Goal: Information Seeking & Learning: Learn about a topic

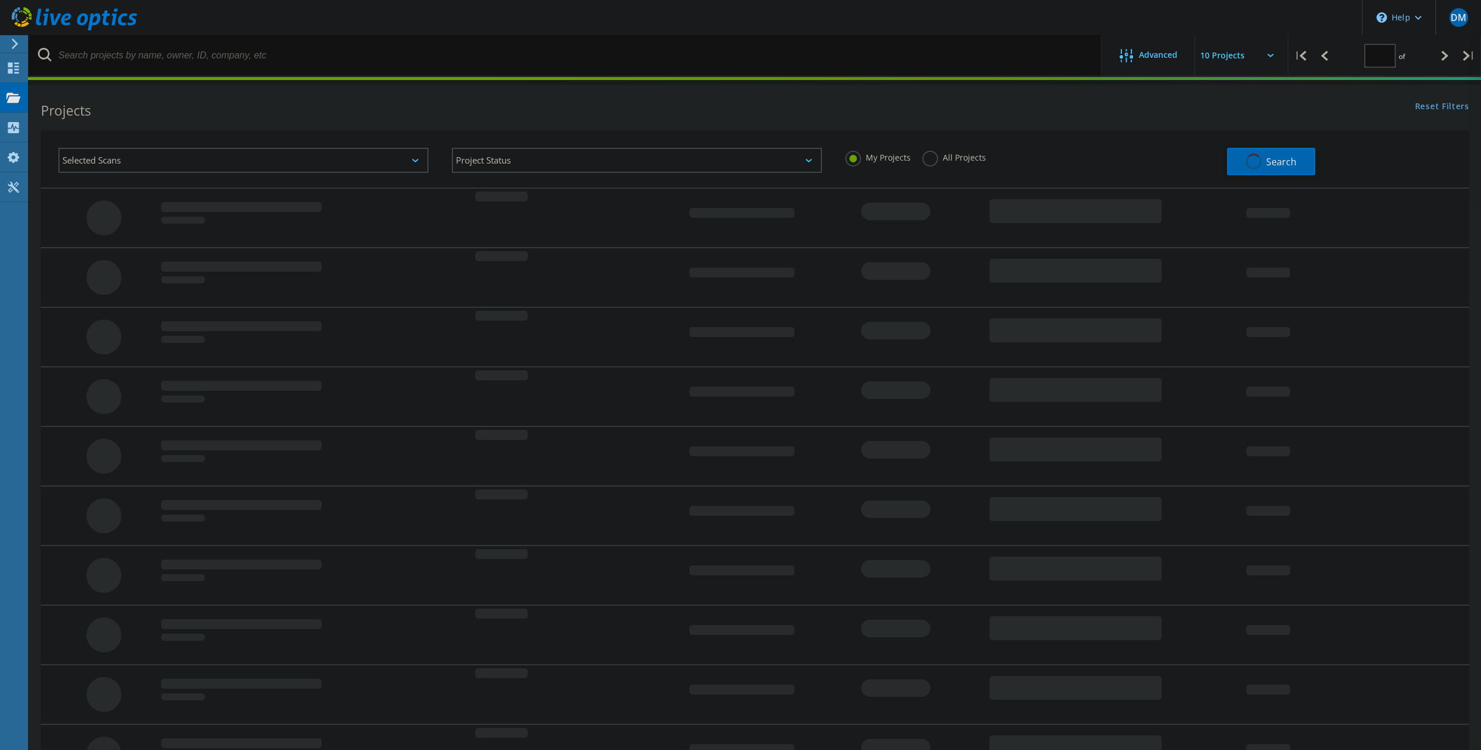
type input "1"
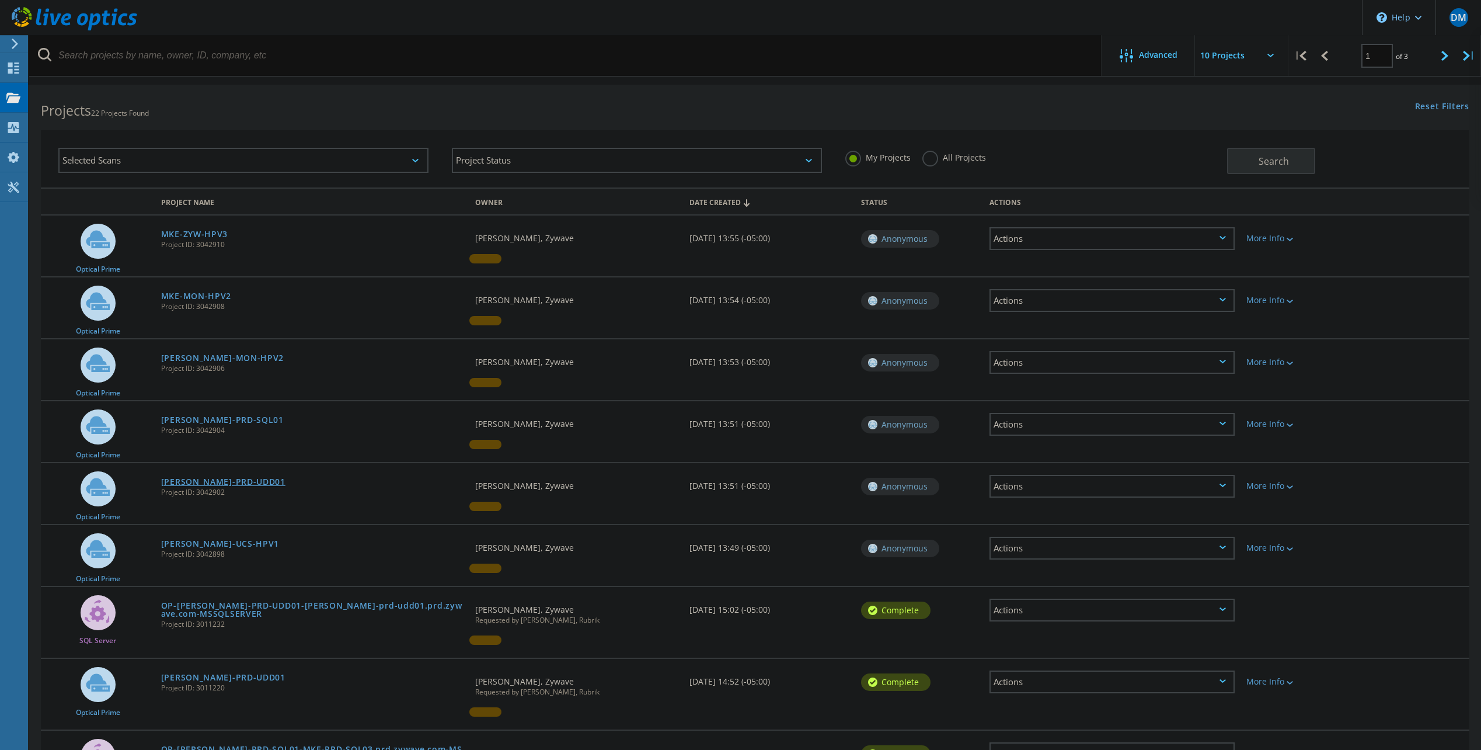
click at [206, 481] on link "KEN-PRD-UDD01" at bounding box center [223, 482] width 124 height 8
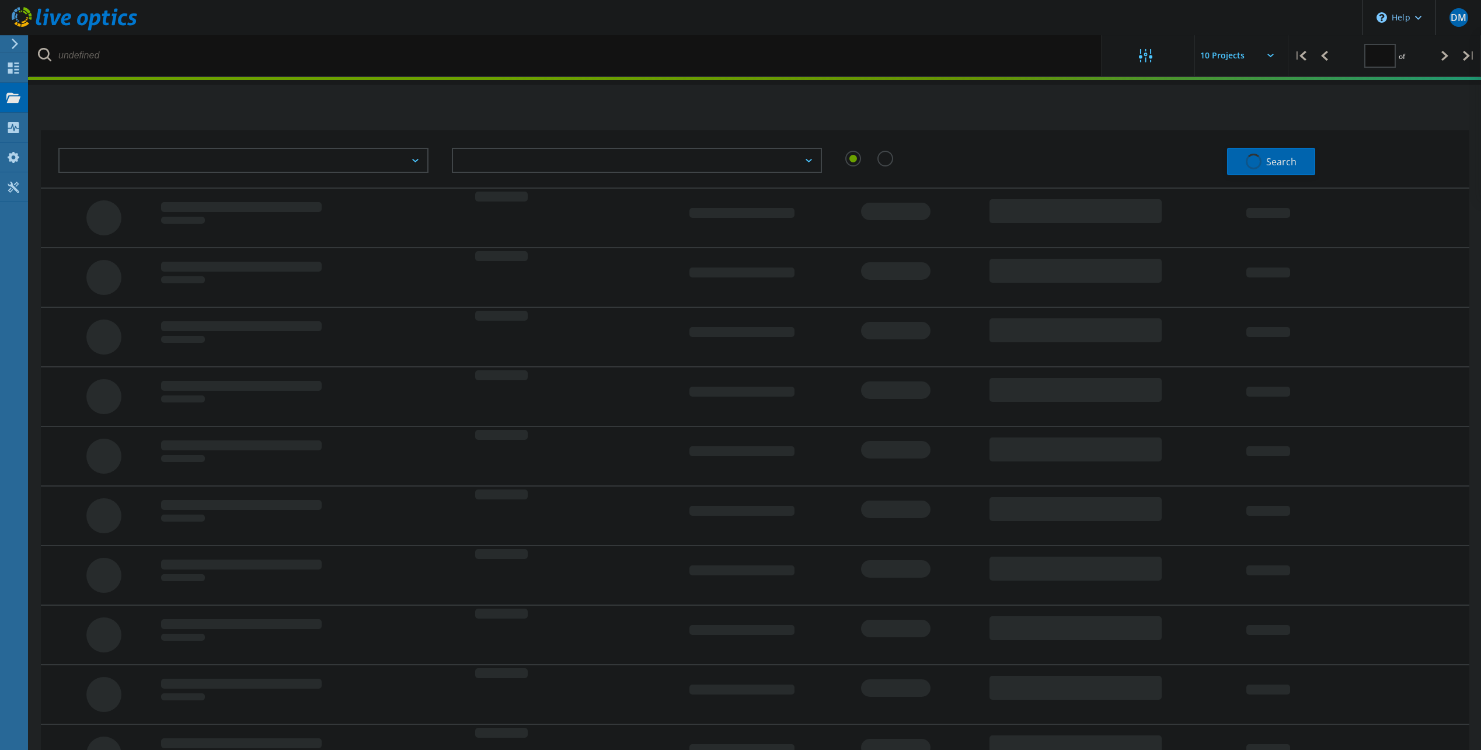
type input "1"
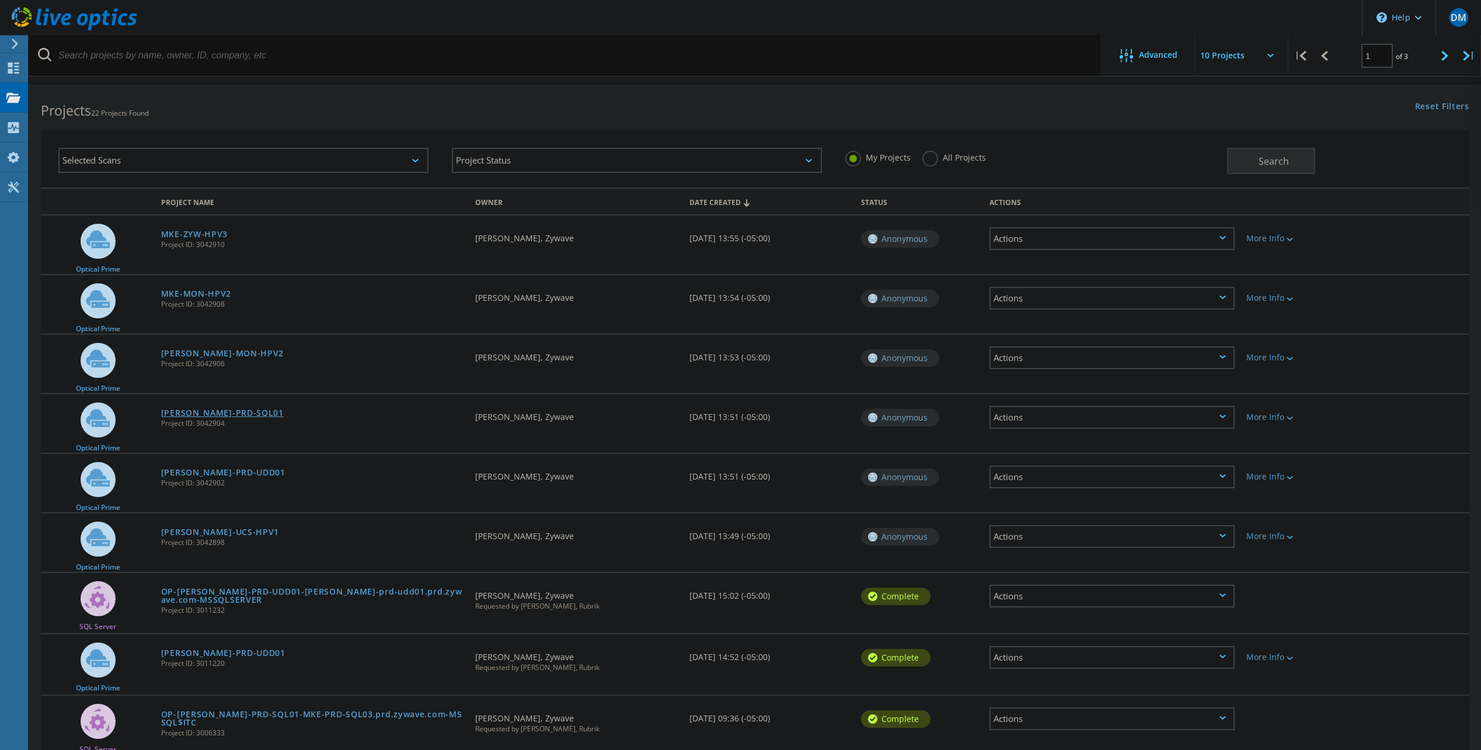
click at [178, 410] on link "[PERSON_NAME]-PRD-SQL01" at bounding box center [222, 413] width 123 height 8
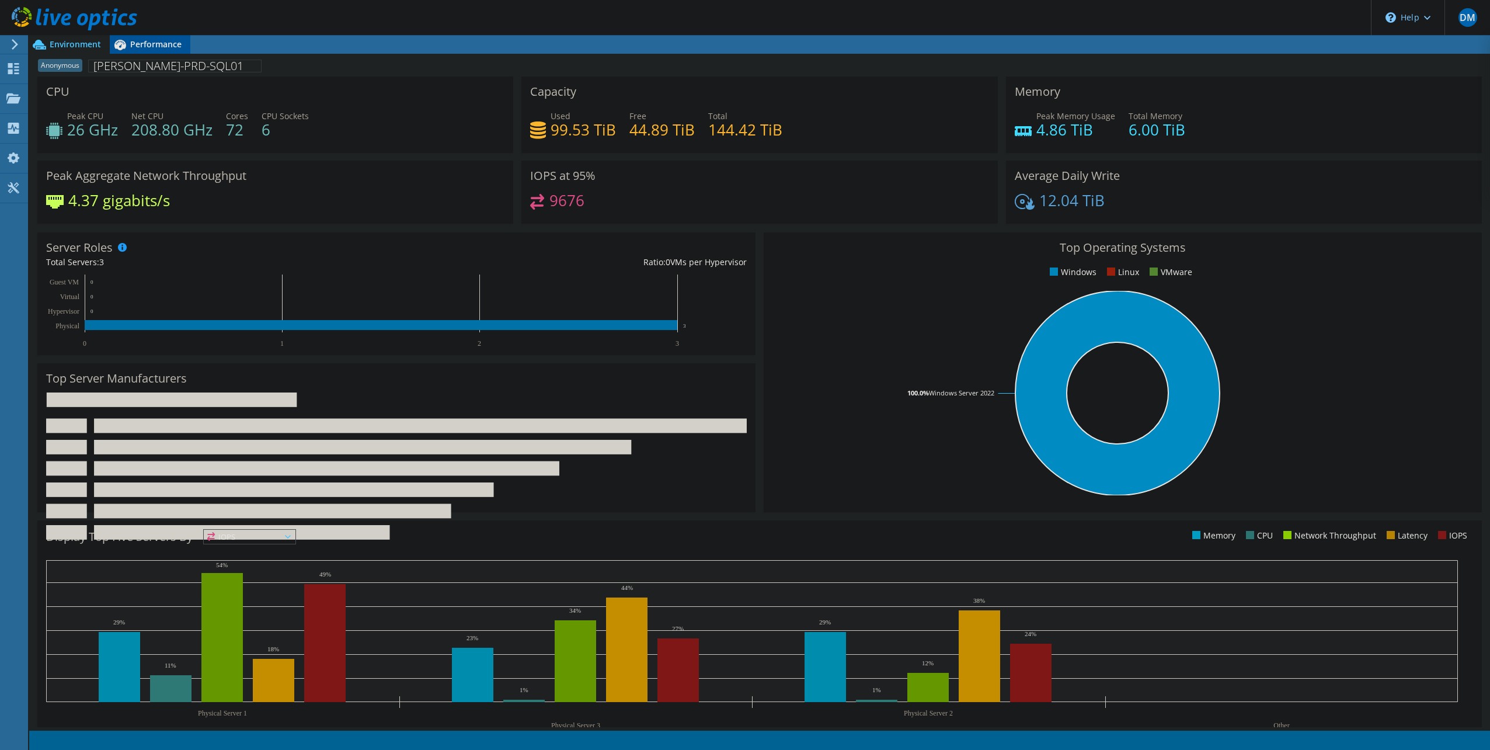
click at [129, 43] on icon at bounding box center [120, 44] width 20 height 20
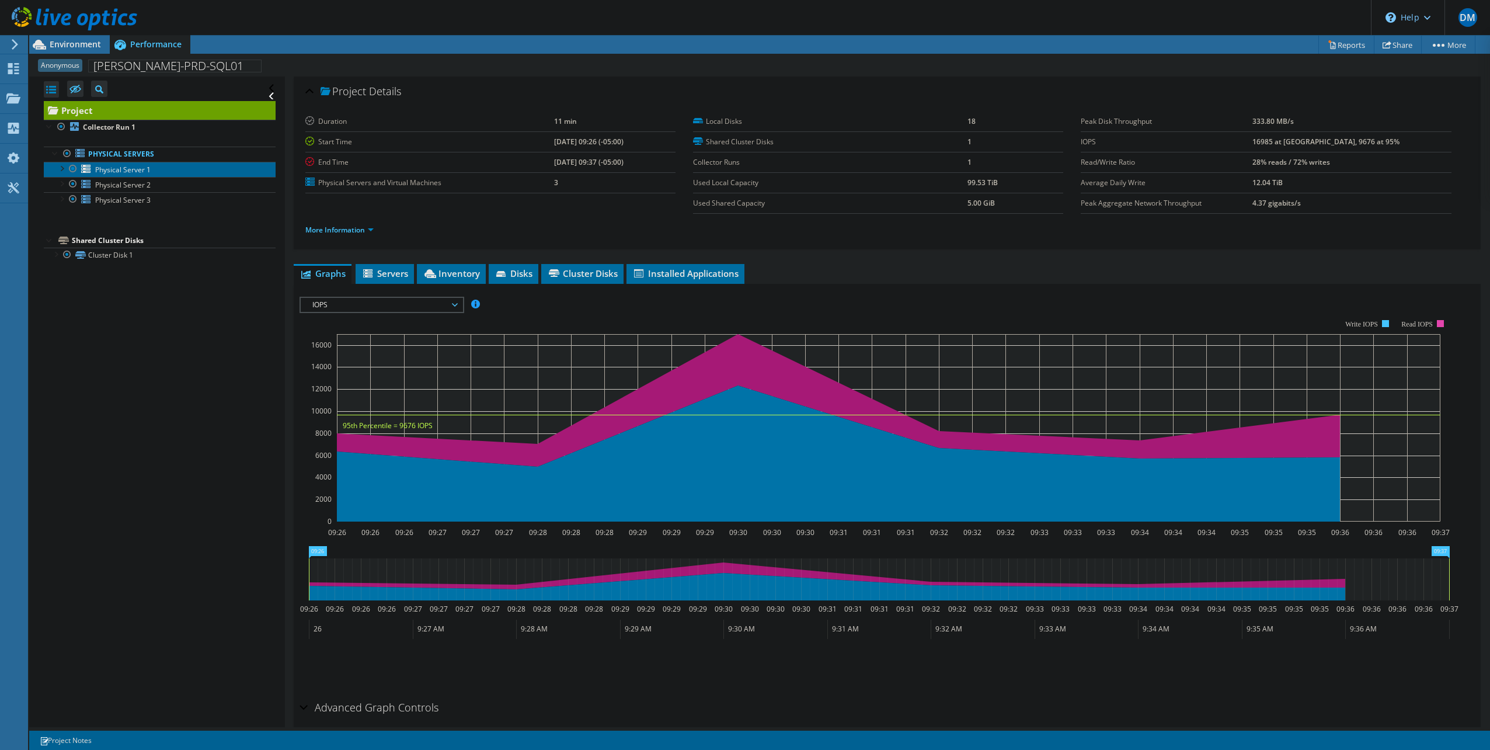
click at [147, 170] on span "Physical Server 1" at bounding box center [122, 170] width 55 height 10
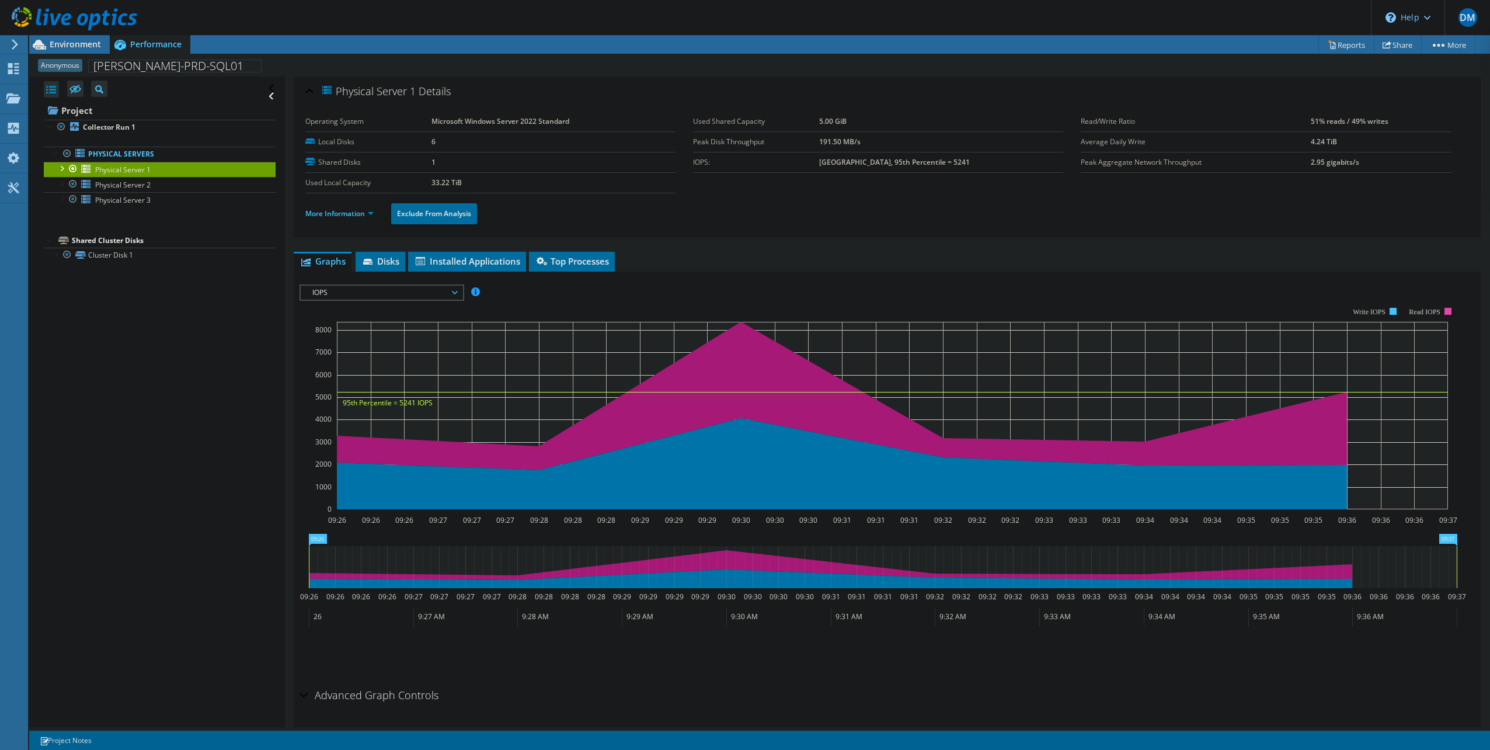
drag, startPoint x: 461, startPoint y: 182, endPoint x: 428, endPoint y: 182, distance: 33.3
click at [428, 182] on tr "Used Local Capacity 33.22 TiB" at bounding box center [490, 182] width 370 height 20
drag, startPoint x: 428, startPoint y: 182, endPoint x: 514, endPoint y: 184, distance: 86.4
click at [514, 184] on td "33.22 TiB" at bounding box center [553, 182] width 244 height 20
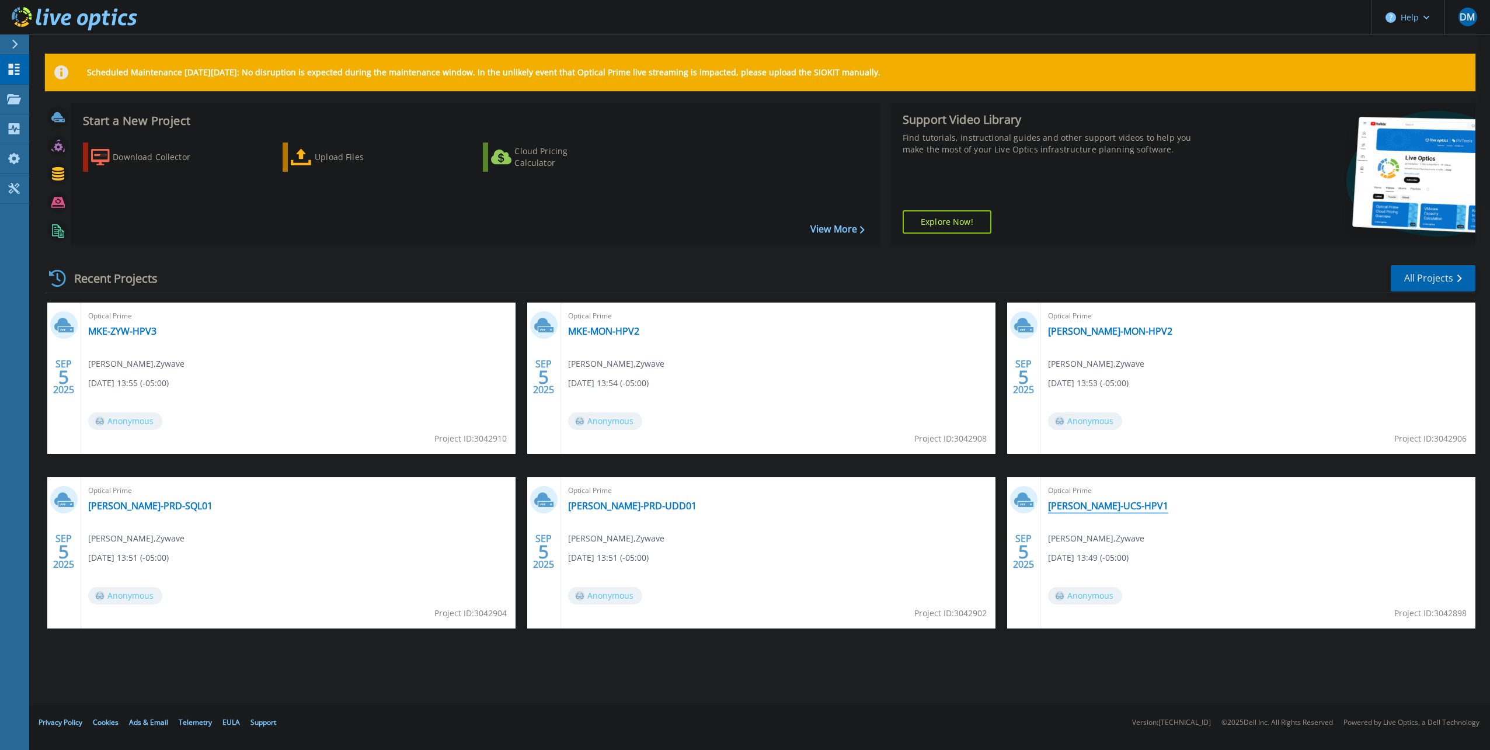
click at [1099, 506] on link "[PERSON_NAME]-UCS-HPV1" at bounding box center [1108, 506] width 120 height 12
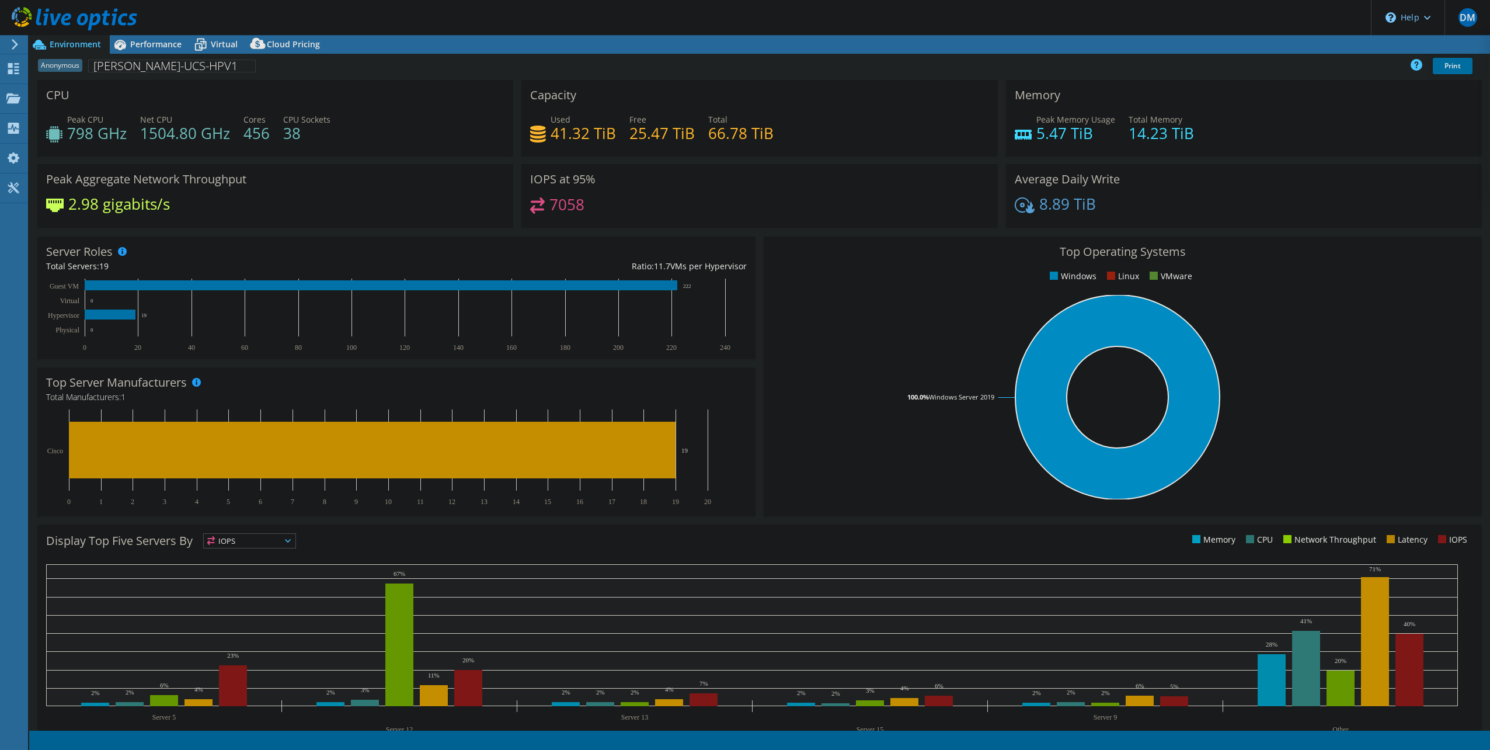
select select "USD"
drag, startPoint x: 554, startPoint y: 142, endPoint x: 596, endPoint y: 140, distance: 42.1
click at [596, 140] on h4 "41.32 TiB" at bounding box center [583, 133] width 65 height 13
drag, startPoint x: 596, startPoint y: 140, endPoint x: 554, endPoint y: 137, distance: 42.1
click at [554, 137] on h4 "41.32 TiB" at bounding box center [583, 133] width 65 height 13
